Goal: Information Seeking & Learning: Learn about a topic

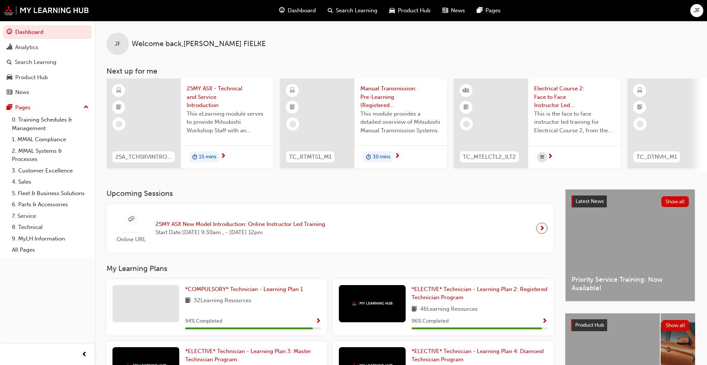
click at [144, 117] on div at bounding box center [144, 123] width 74 height 90
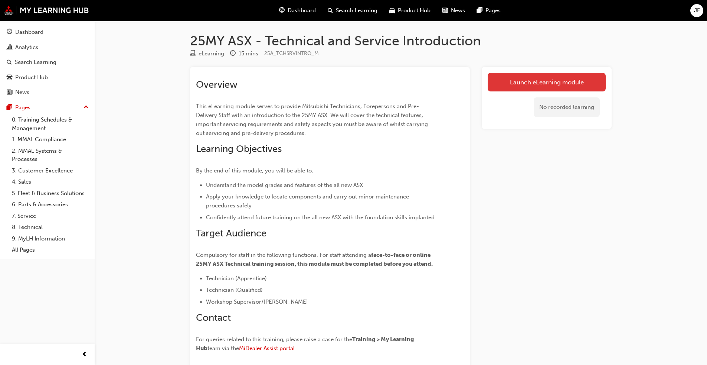
click at [371, 84] on link "Launch eLearning module" at bounding box center [547, 82] width 118 height 19
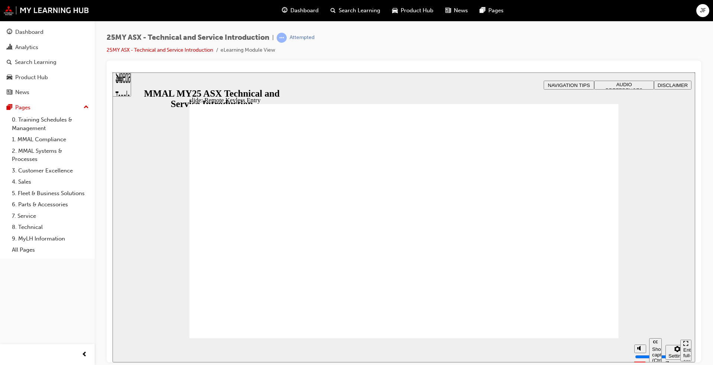
type input "21"
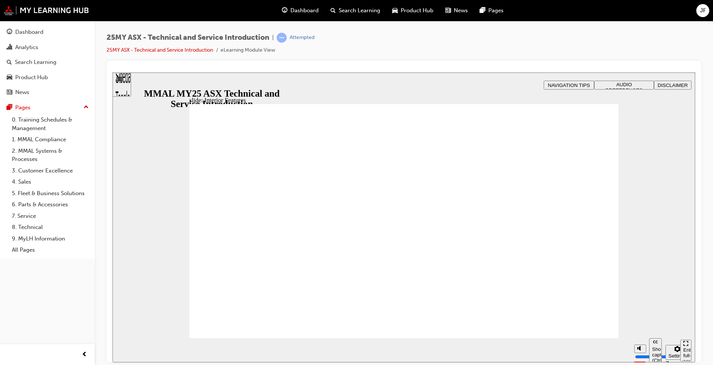
type input "17"
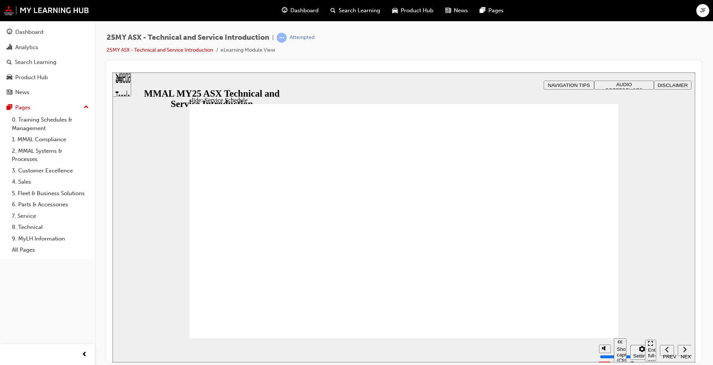
click at [371, 42] on div "25MY ASX - Technical and Service Introduction | Attempted 25MY ASX - Technical …" at bounding box center [404, 47] width 595 height 28
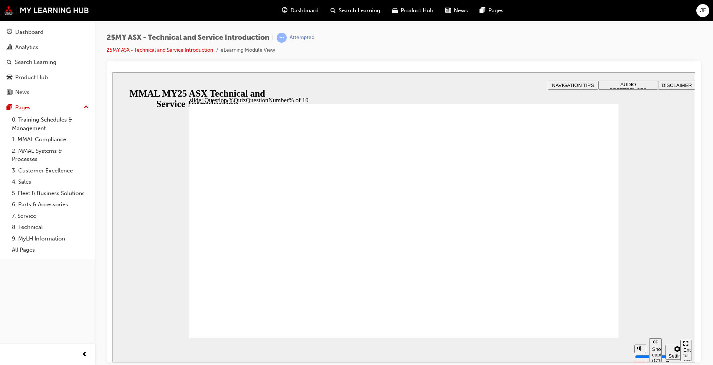
radio input "true"
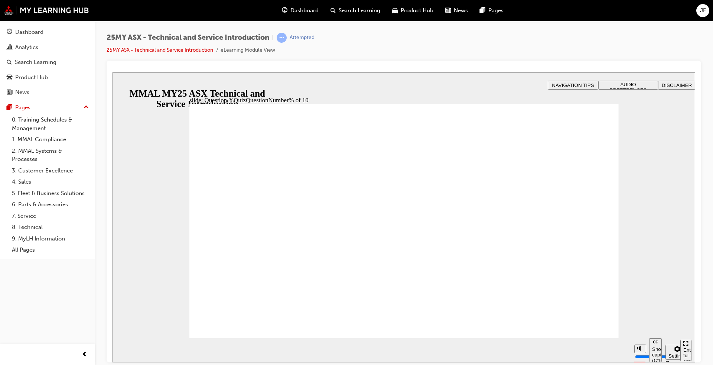
radio input "true"
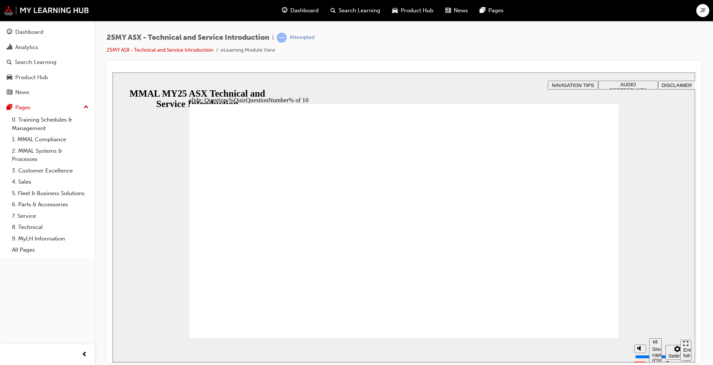
radio input "true"
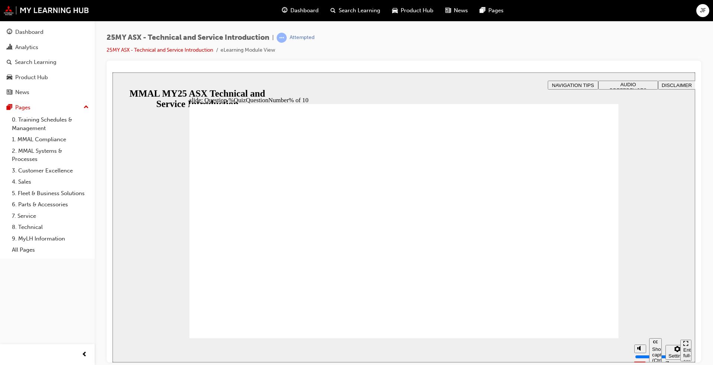
radio input "true"
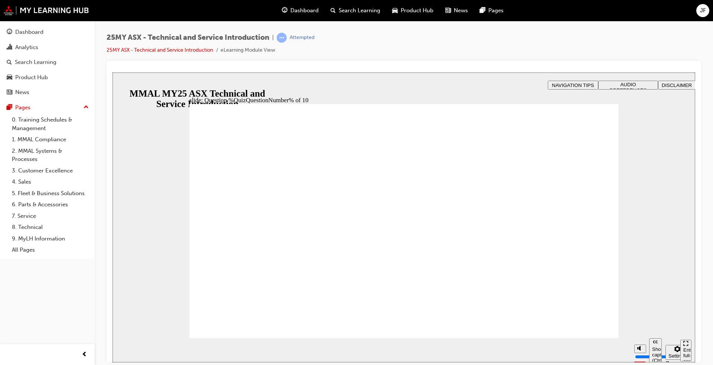
radio input "true"
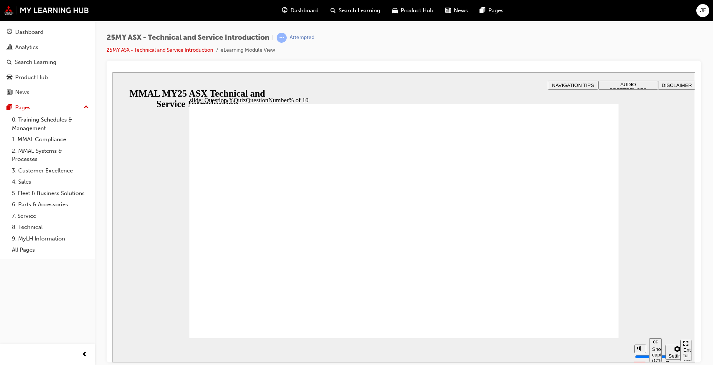
radio input "true"
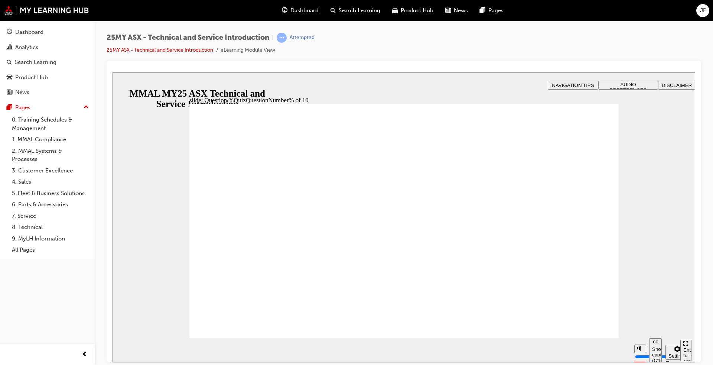
radio input "true"
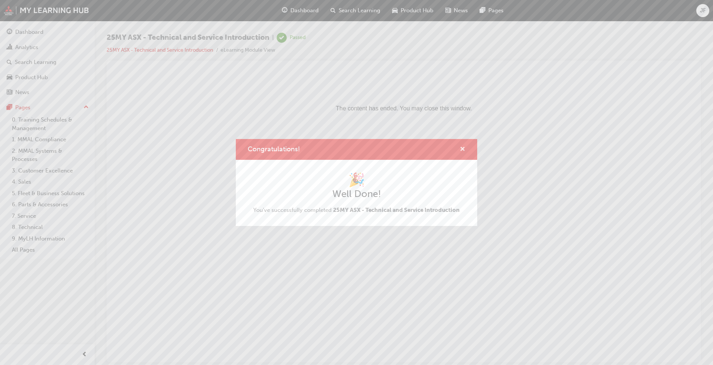
click at [371, 151] on span "cross-icon" at bounding box center [463, 149] width 6 height 7
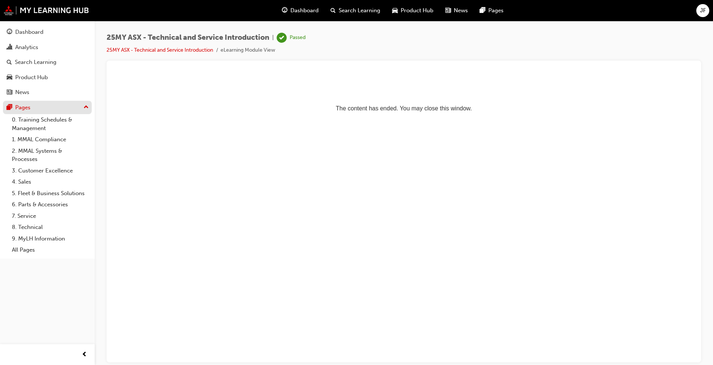
click at [20, 109] on div "Pages" at bounding box center [22, 107] width 15 height 9
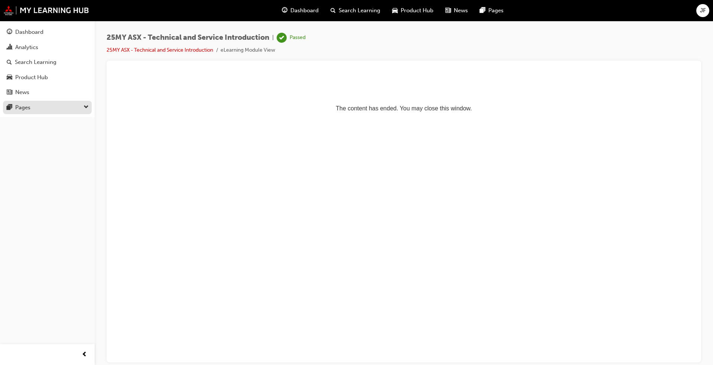
click at [20, 109] on div "Pages" at bounding box center [22, 107] width 15 height 9
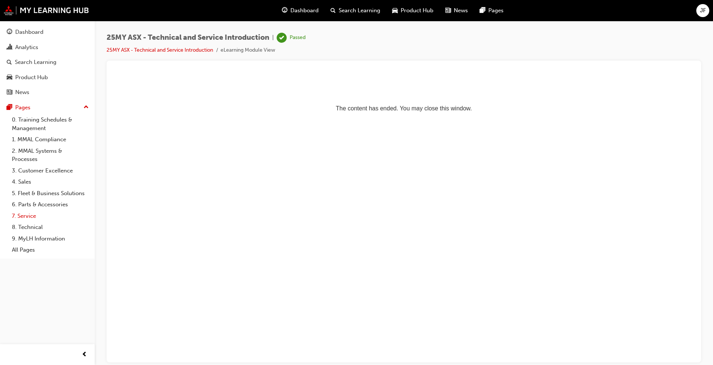
click at [33, 216] on link "7. Service" at bounding box center [50, 216] width 83 height 12
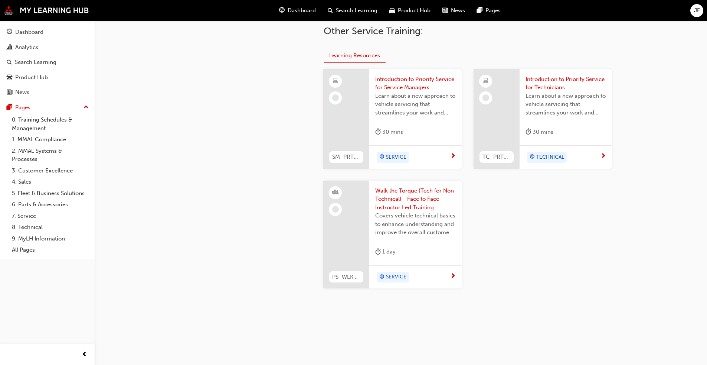
scroll to position [299, 0]
click at [32, 227] on link "8. Technical" at bounding box center [50, 227] width 83 height 12
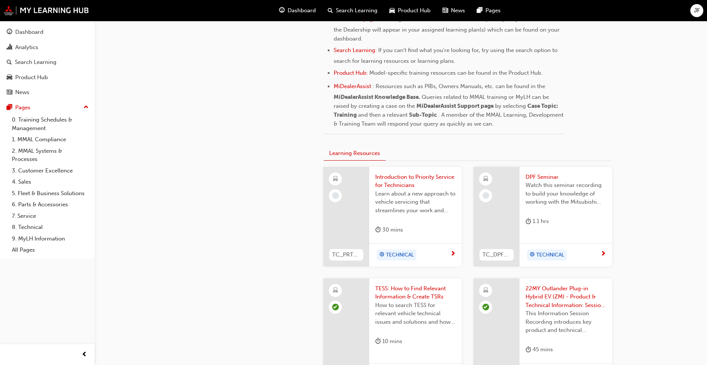
scroll to position [346, 0]
